Goal: Task Accomplishment & Management: Use online tool/utility

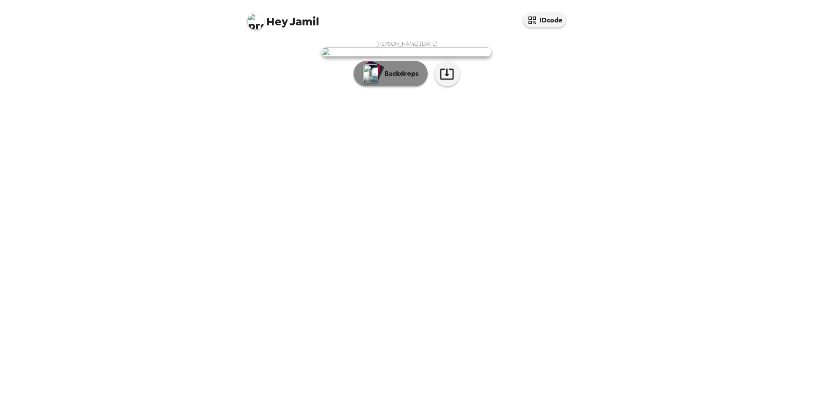
click at [403, 79] on p "Backdrops" at bounding box center [399, 74] width 39 height 10
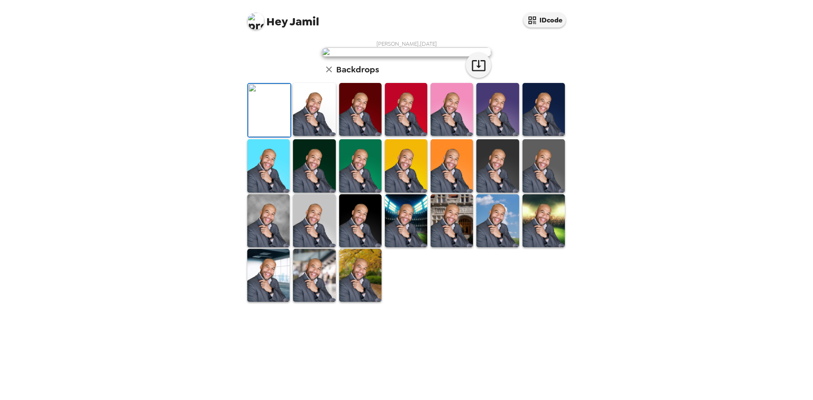
scroll to position [113, 0]
click at [318, 247] on img at bounding box center [314, 220] width 42 height 53
